Goal: Information Seeking & Learning: Find specific fact

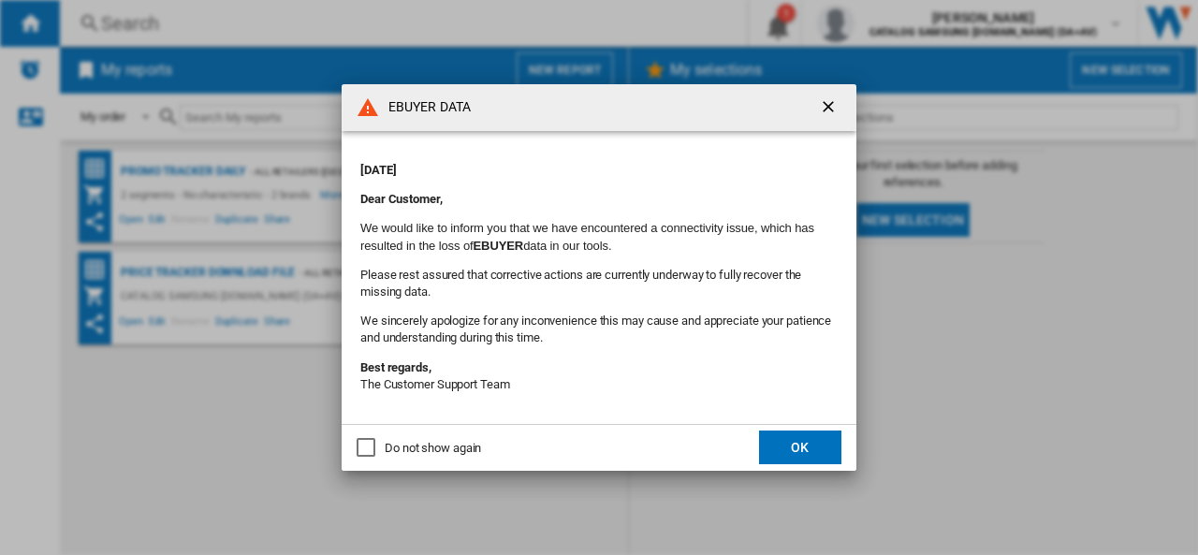
click at [831, 103] on ng-md-icon "getI18NText('BUTTONS.CLOSE_DIALOG')" at bounding box center [830, 108] width 22 height 22
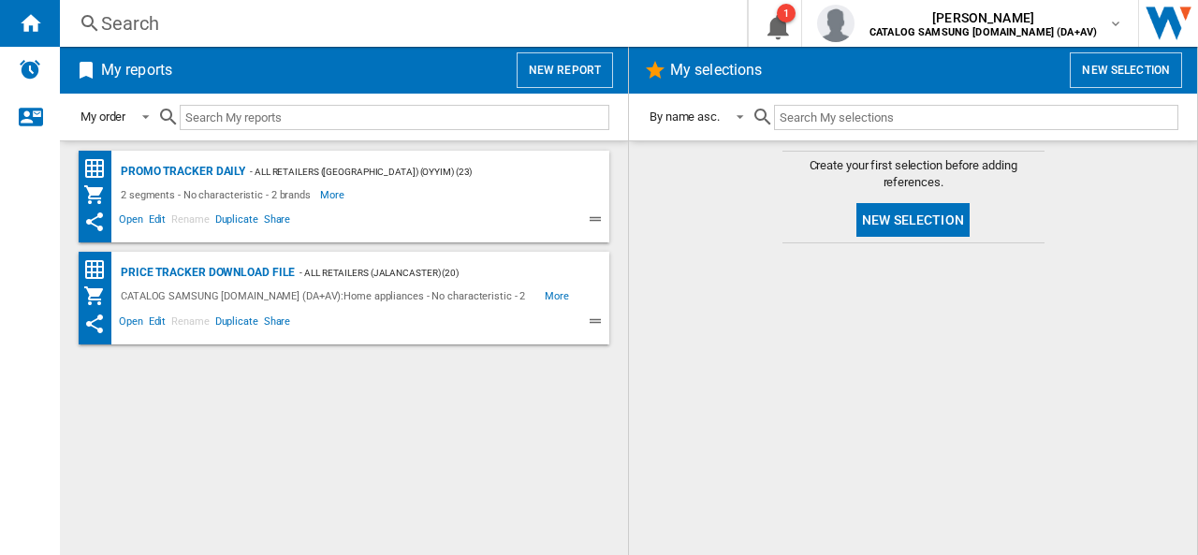
click at [131, 25] on div "Search" at bounding box center [399, 23] width 597 height 26
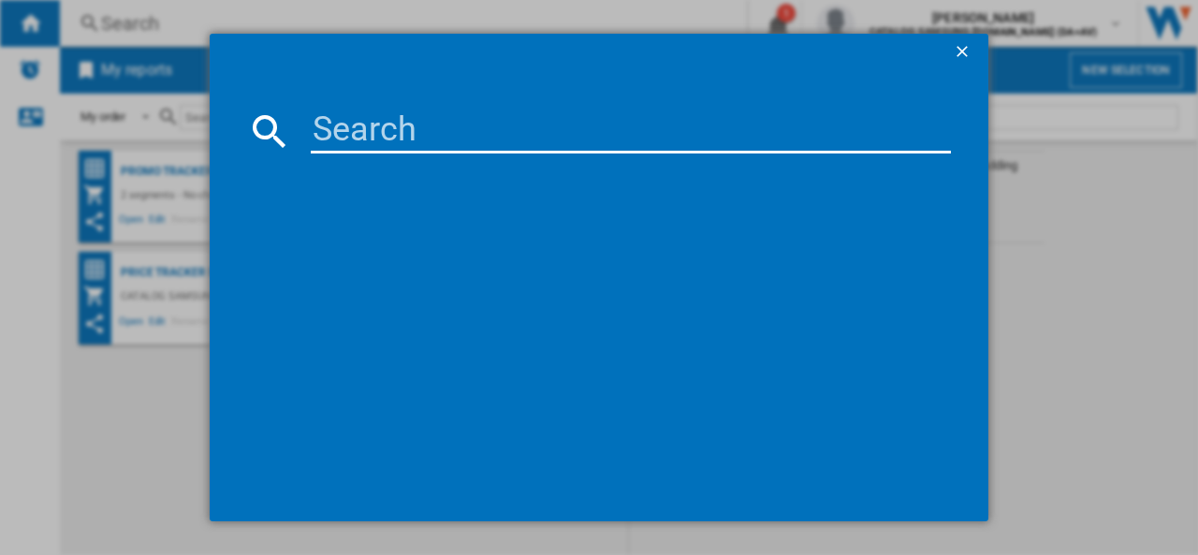
click at [359, 133] on input at bounding box center [631, 131] width 640 height 45
paste input "eufy onmi s1 pro"
click at [430, 123] on input "eufy onmi s1 pro" at bounding box center [631, 131] width 640 height 45
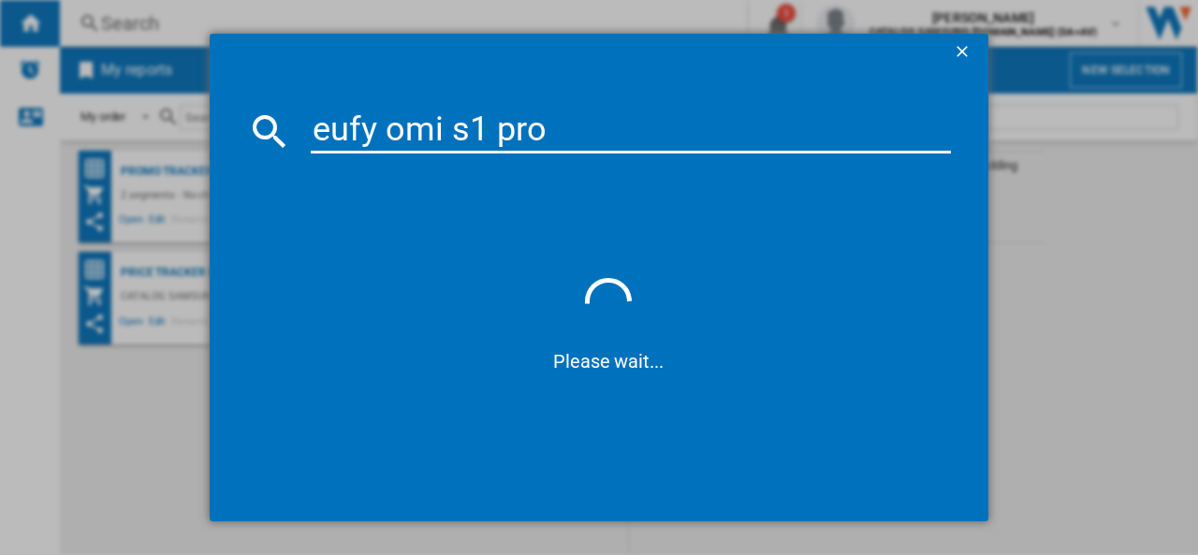
type input "eufy omni s1 pro"
click at [595, 138] on input "eufy omni s1 pro" at bounding box center [631, 131] width 640 height 45
